Goal: Task Accomplishment & Management: Manage account settings

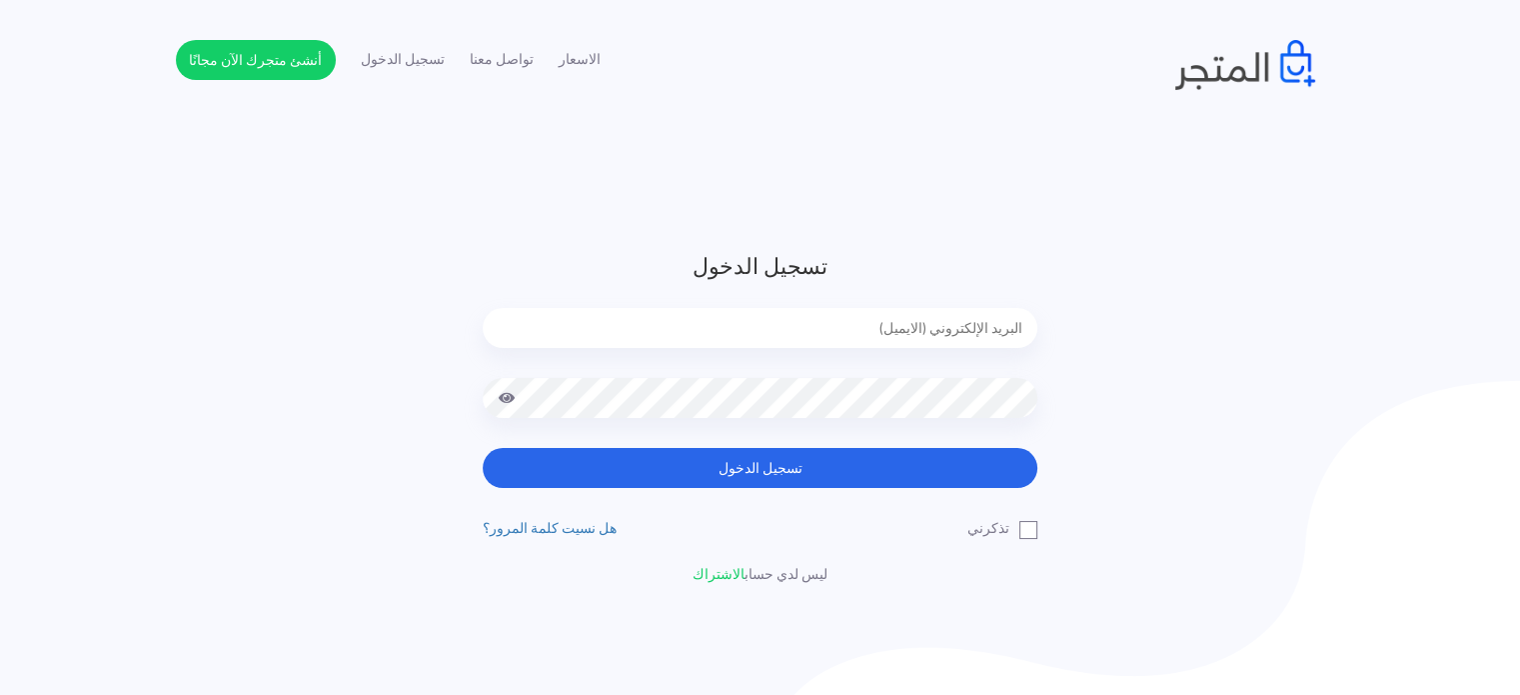
click at [966, 322] on input "email" at bounding box center [760, 328] width 555 height 40
type input "[EMAIL_ADDRESS][DOMAIN_NAME]"
click at [735, 445] on div at bounding box center [760, 413] width 555 height 70
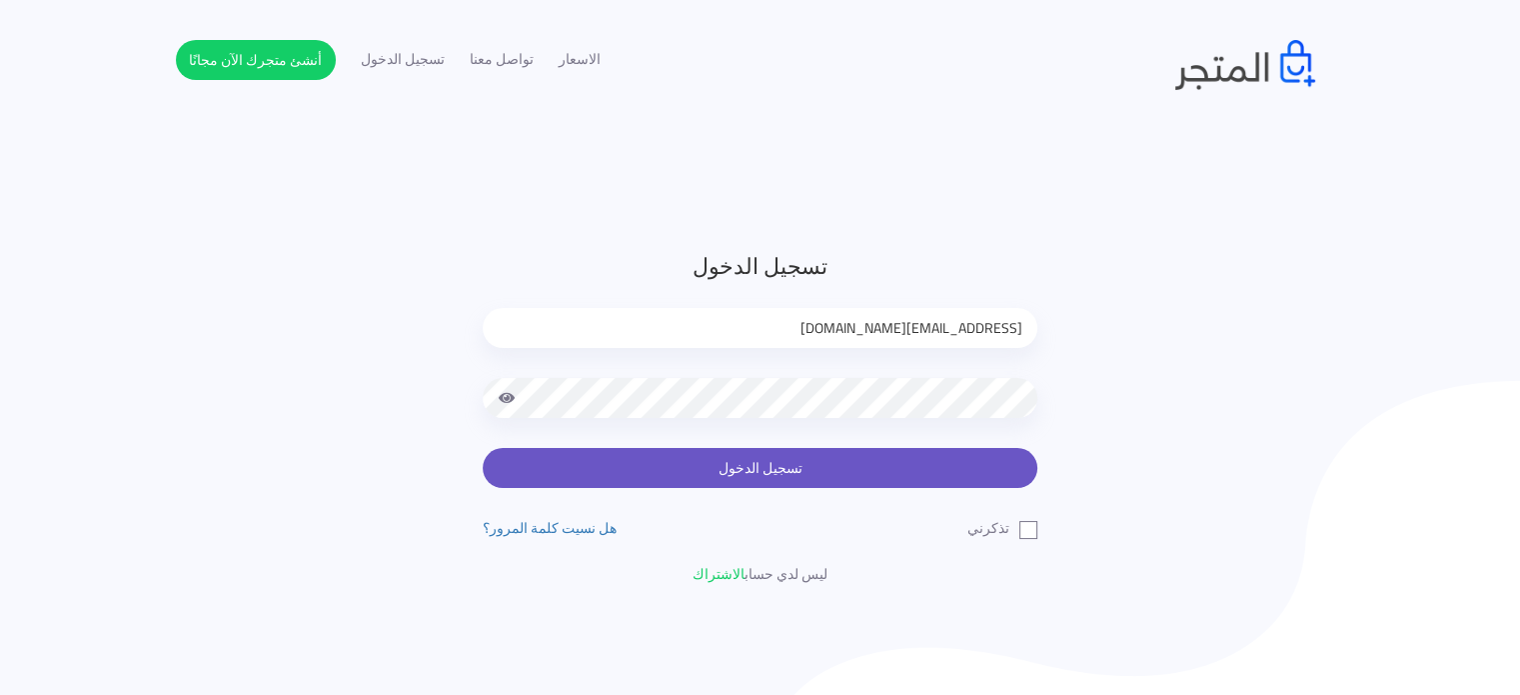
click at [731, 461] on button "تسجيل الدخول" at bounding box center [760, 468] width 555 height 40
